Goal: Task Accomplishment & Management: Manage account settings

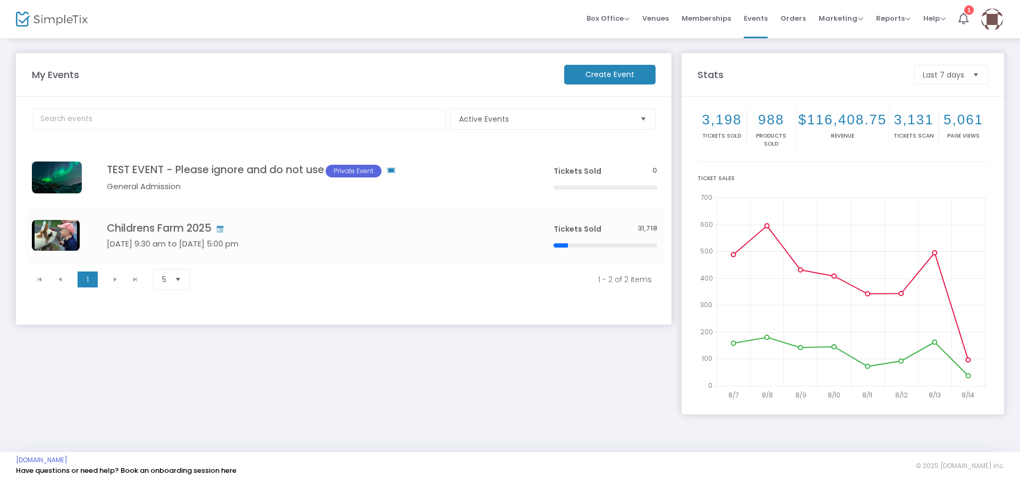
click at [991, 18] on img at bounding box center [993, 20] width 22 height 22
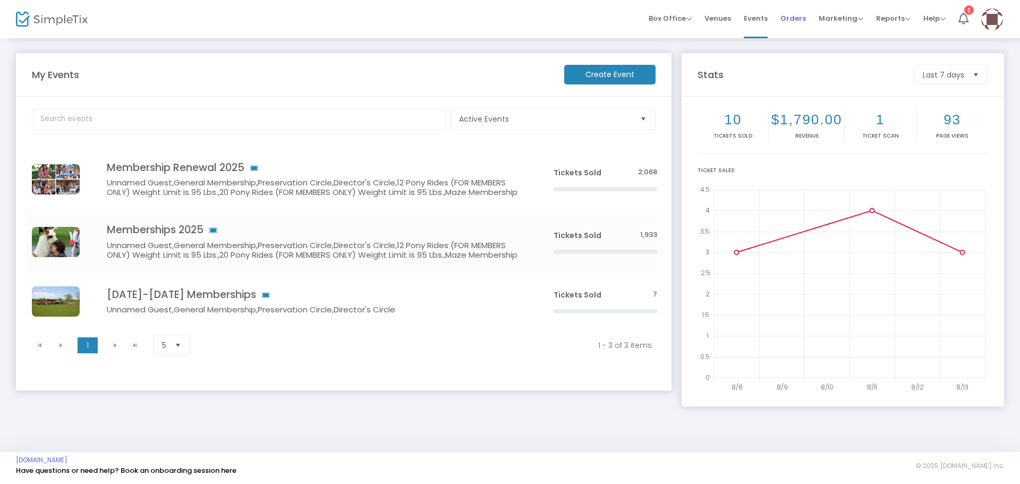
click at [792, 16] on span "Orders" at bounding box center [794, 18] width 26 height 27
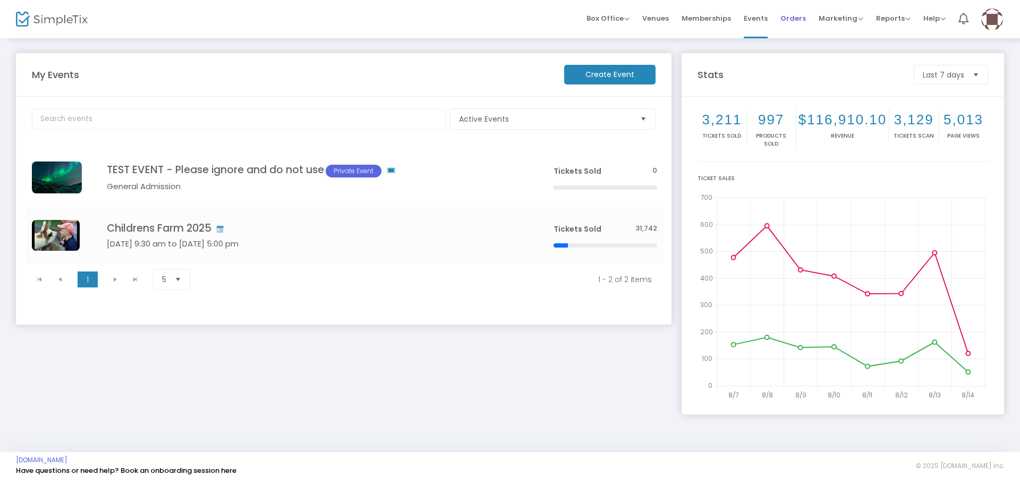
click at [790, 15] on span "Orders" at bounding box center [794, 18] width 26 height 27
